Goal: Share content

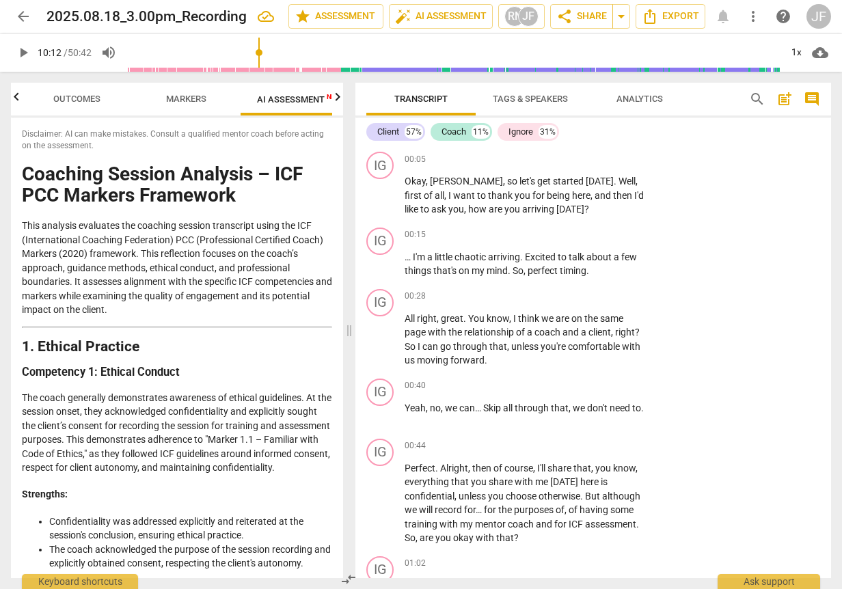
scroll to position [14446, 0]
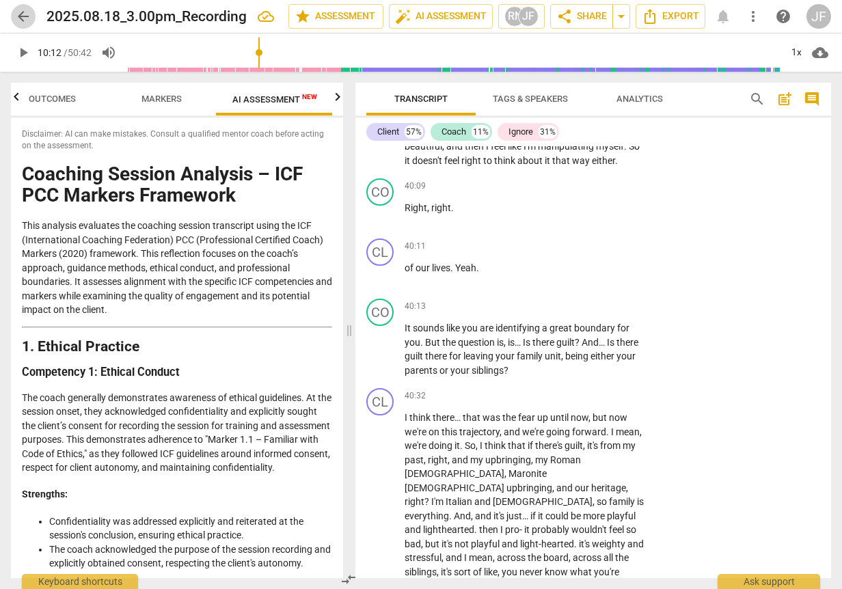
click at [16, 14] on span "arrow_back" at bounding box center [23, 16] width 16 height 16
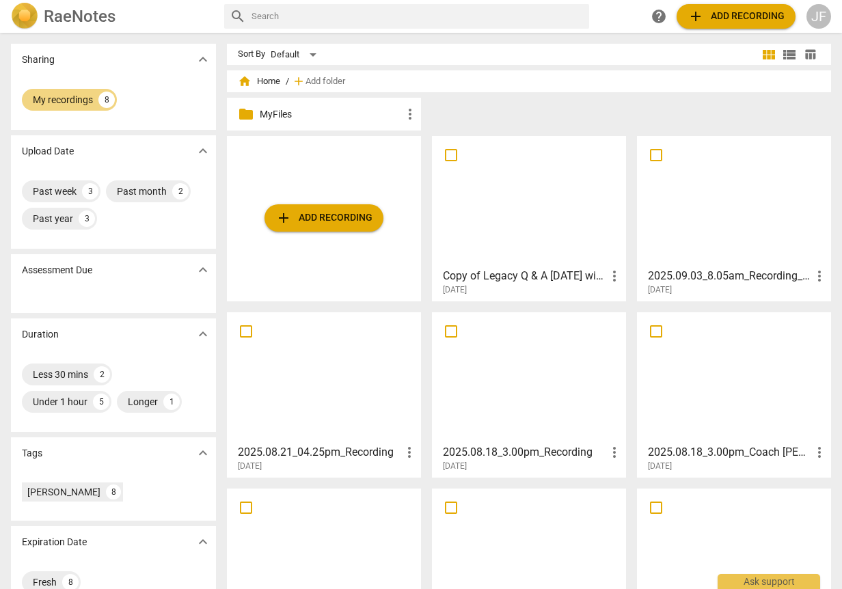
click at [695, 280] on h3 "2025.09.03_8.05am_Recording_640x360" at bounding box center [729, 276] width 163 height 16
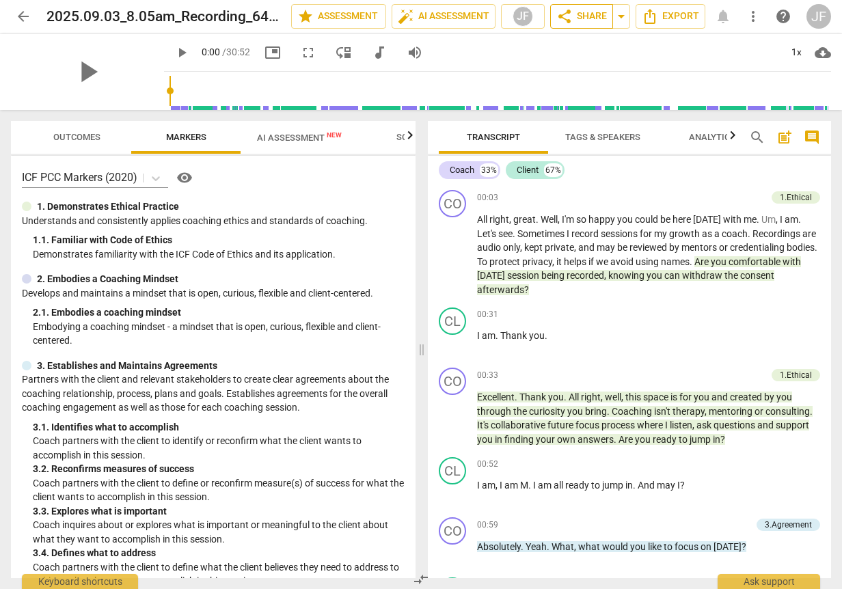
click at [578, 14] on span "share Share" at bounding box center [581, 16] width 51 height 16
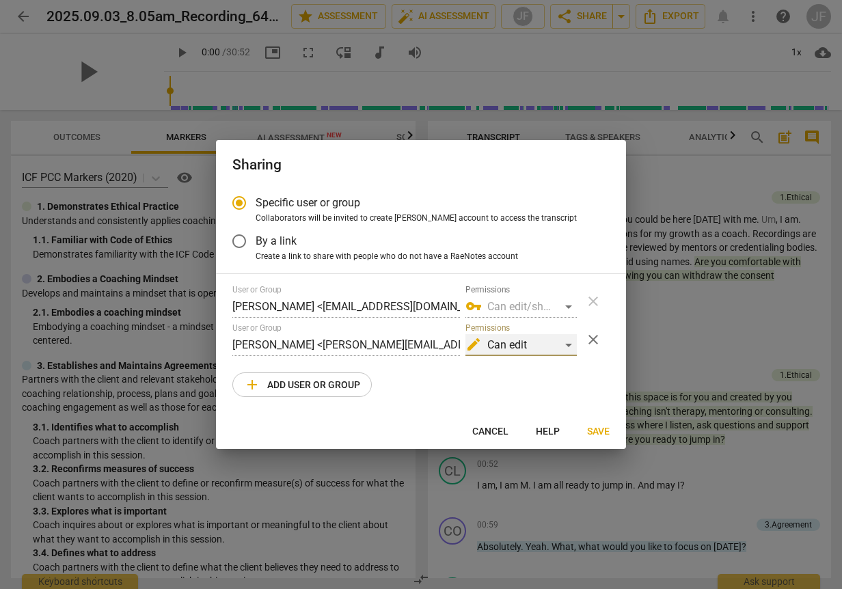
click at [570, 344] on div "edit Can edit" at bounding box center [520, 345] width 111 height 22
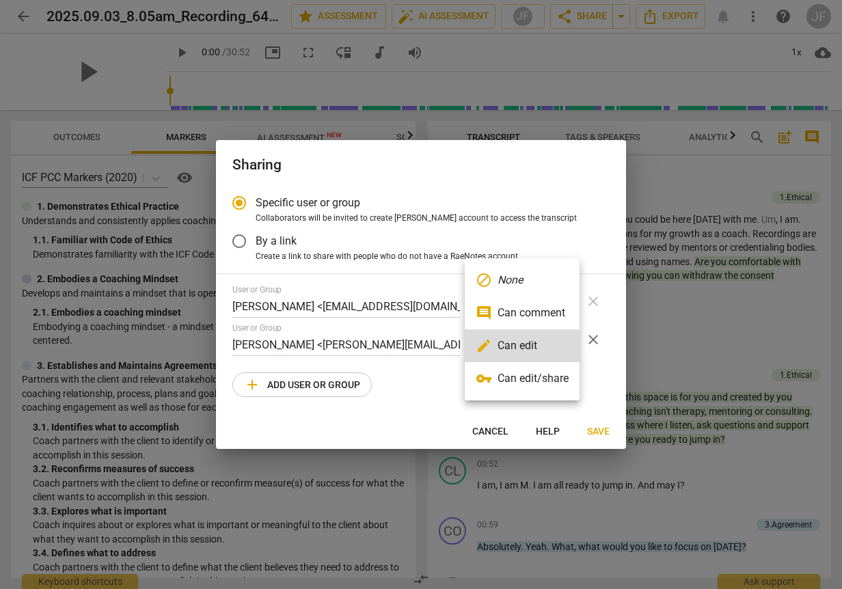
click at [286, 383] on div at bounding box center [421, 294] width 842 height 589
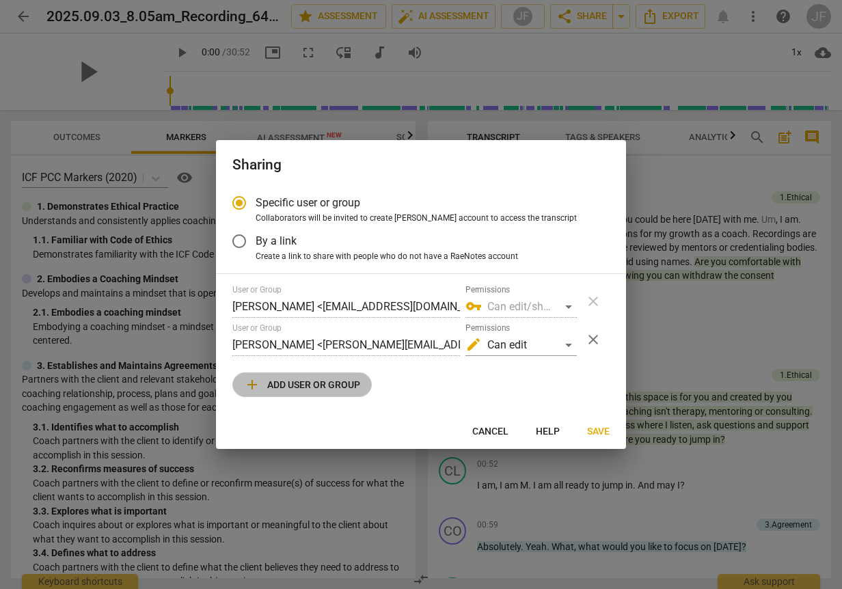
click at [286, 383] on span "add Add user or group" at bounding box center [302, 384] width 116 height 16
radio input "false"
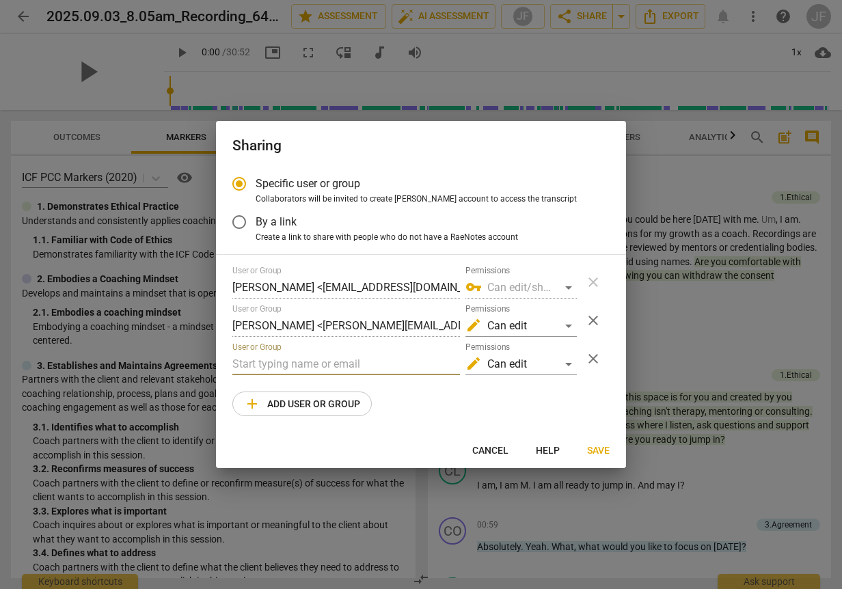
click at [274, 364] on input "text" at bounding box center [345, 364] width 227 height 22
click at [558, 365] on div "edit Can edit" at bounding box center [520, 364] width 111 height 22
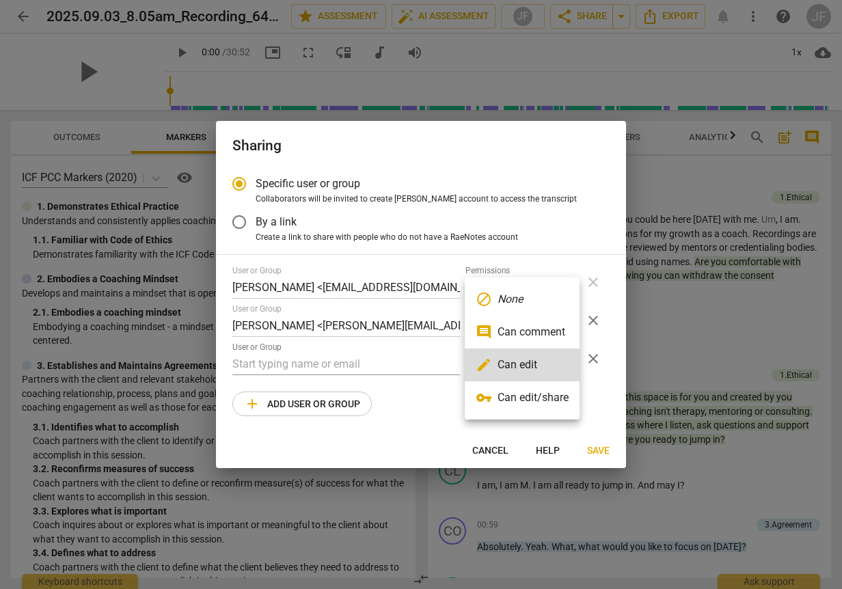
click at [494, 448] on div at bounding box center [421, 294] width 842 height 589
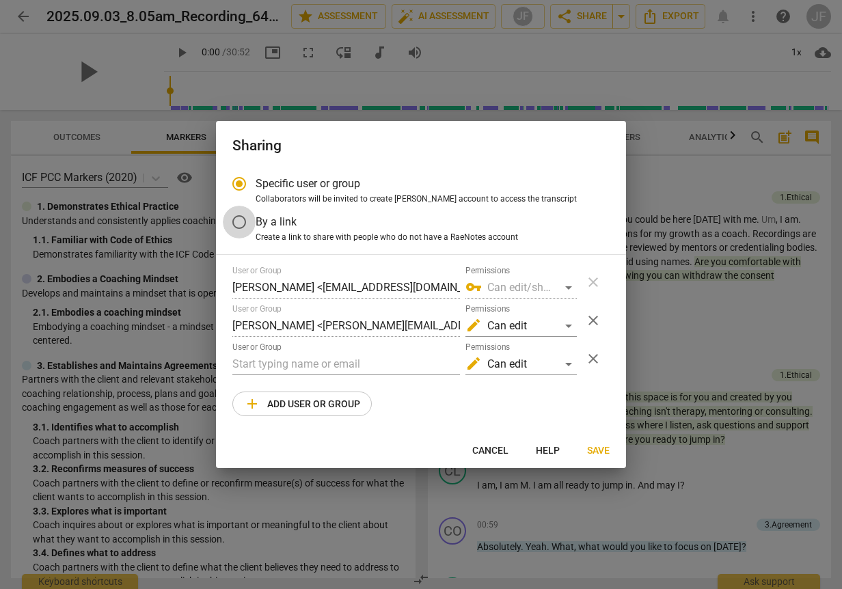
click at [238, 217] on input "By a link" at bounding box center [239, 222] width 33 height 33
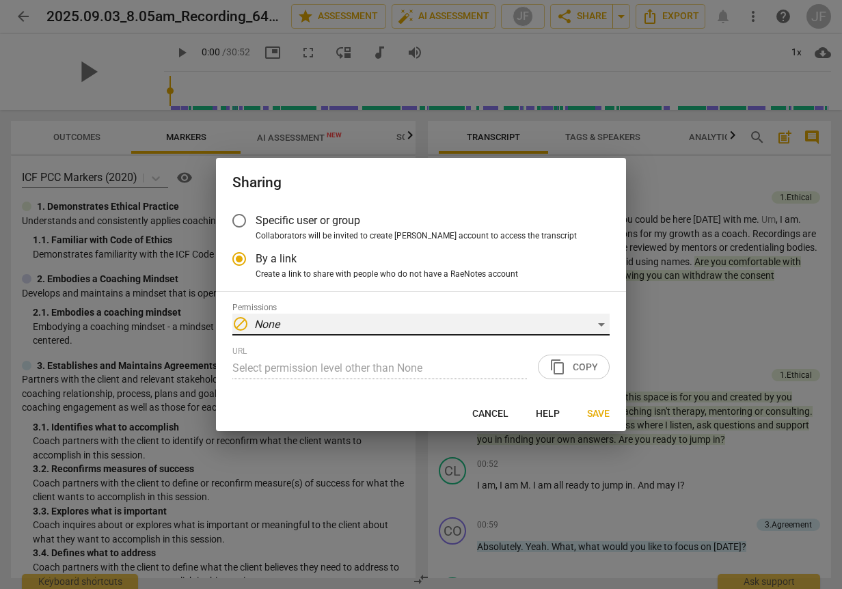
click at [266, 327] on em "None" at bounding box center [266, 324] width 25 height 13
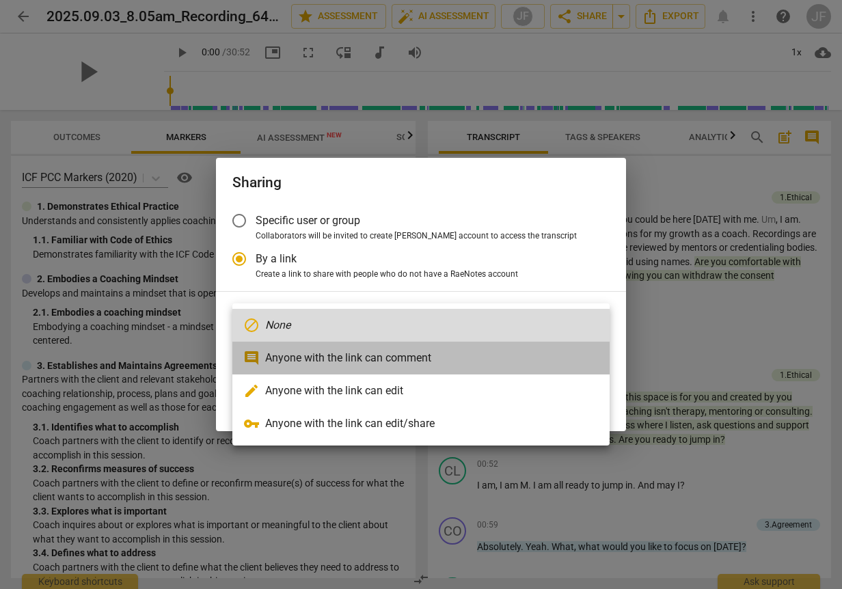
click at [267, 353] on li "comment Anyone with the link can comment" at bounding box center [420, 358] width 377 height 33
radio input "false"
type input "[URL][DOMAIN_NAME]"
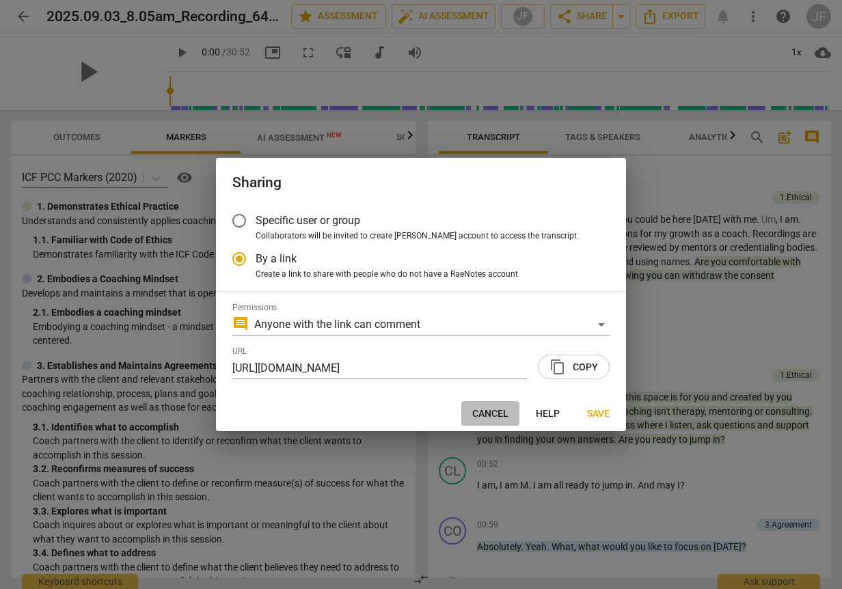
click at [497, 413] on span "Cancel" at bounding box center [490, 414] width 36 height 14
radio input "false"
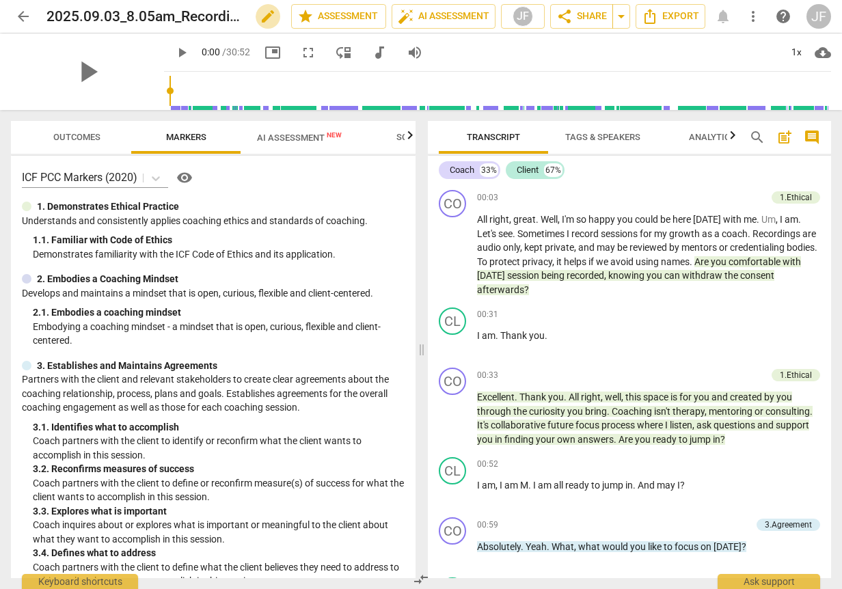
click at [266, 14] on span "edit" at bounding box center [268, 16] width 16 height 16
drag, startPoint x: 180, startPoint y: 13, endPoint x: 248, endPoint y: 15, distance: 67.7
click at [248, 15] on div "2025.09.03_8.05am_Recording_640x360 done clear" at bounding box center [163, 16] width 234 height 26
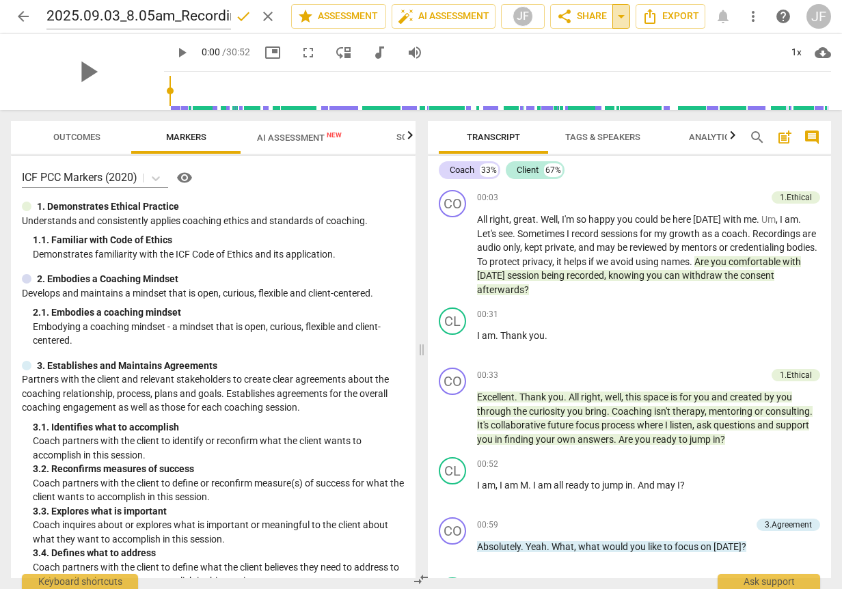
click at [621, 16] on span "arrow_drop_down" at bounding box center [621, 16] width 16 height 16
click at [79, 71] on span "play_arrow" at bounding box center [88, 72] width 36 height 36
click at [821, 50] on span "cloud_download" at bounding box center [822, 52] width 16 height 16
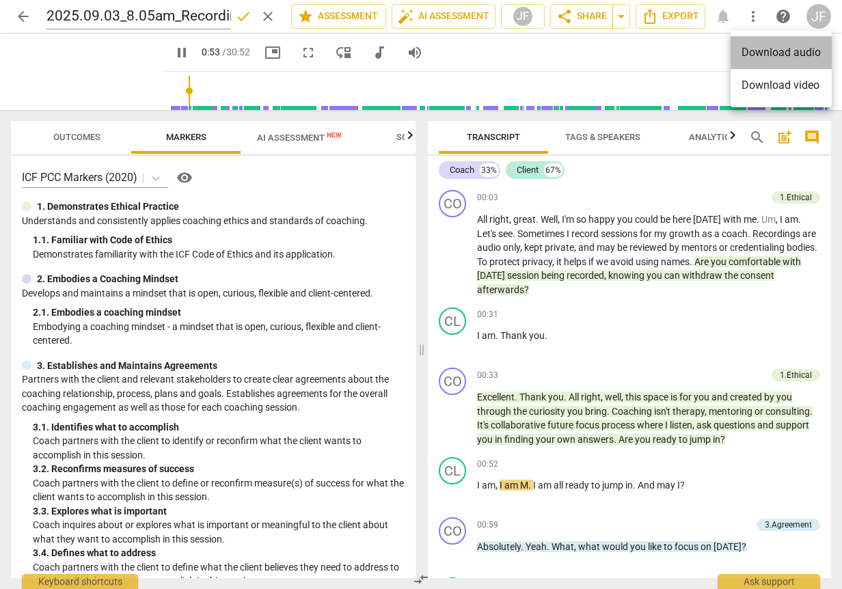
click at [766, 52] on li "Download audio" at bounding box center [780, 52] width 101 height 33
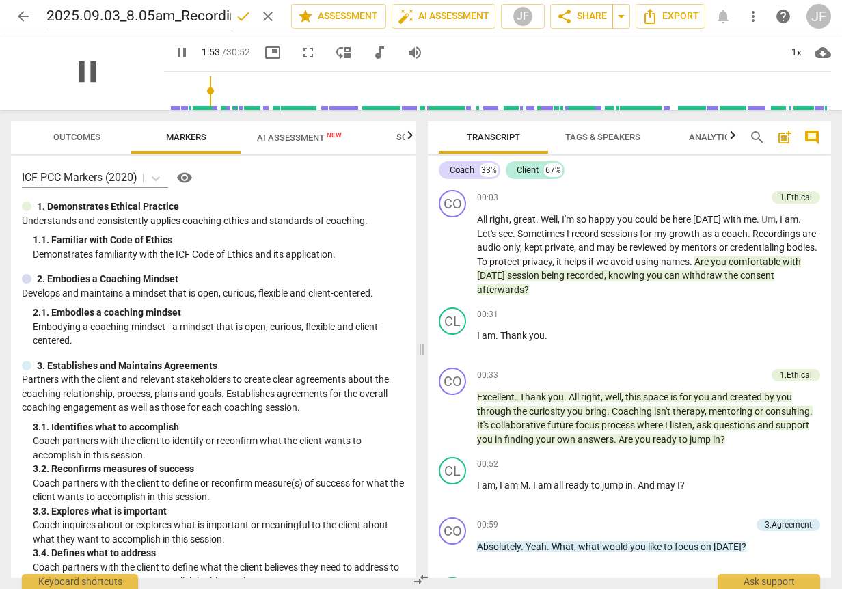
click at [74, 72] on span "pause" at bounding box center [88, 72] width 36 height 36
type input "114"
